Goal: Navigation & Orientation: Find specific page/section

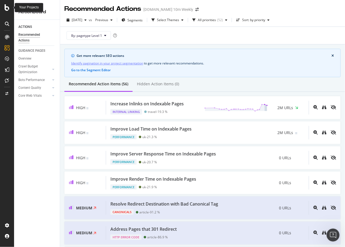
click at [8, 8] on icon at bounding box center [7, 7] width 5 height 7
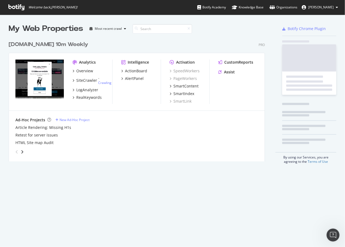
scroll to position [247, 345]
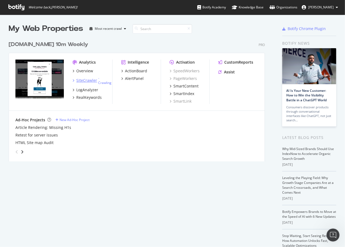
click at [83, 79] on div "SiteCrawler" at bounding box center [86, 80] width 21 height 5
